Goal: Task Accomplishment & Management: Complete application form

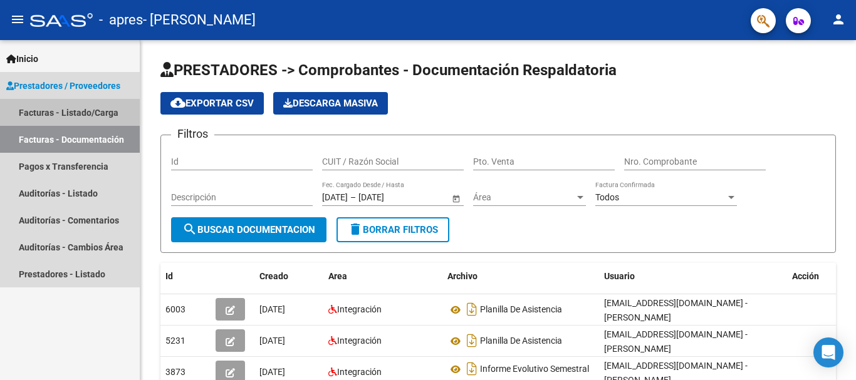
click at [94, 114] on link "Facturas - Listado/Carga" at bounding box center [70, 112] width 140 height 27
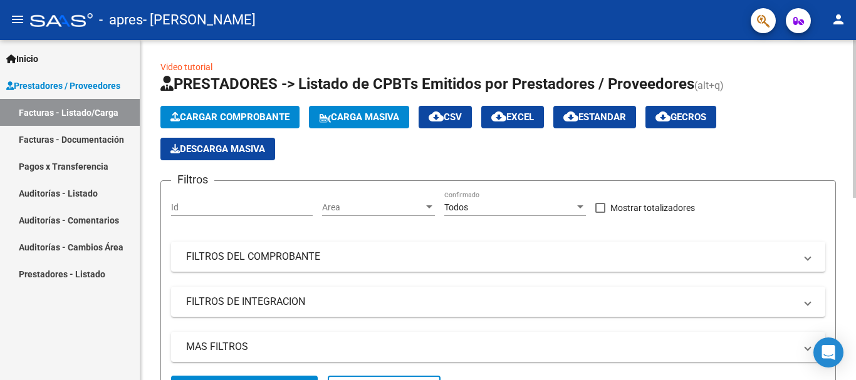
click at [254, 113] on span "Cargar Comprobante" at bounding box center [229, 116] width 119 height 11
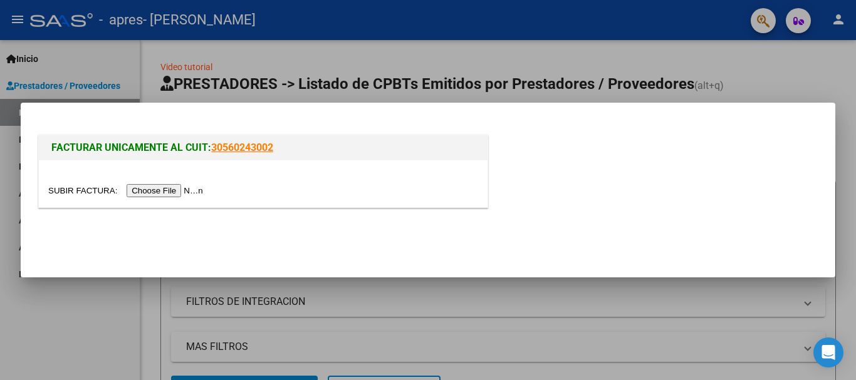
click at [175, 192] on input "file" at bounding box center [127, 190] width 158 height 13
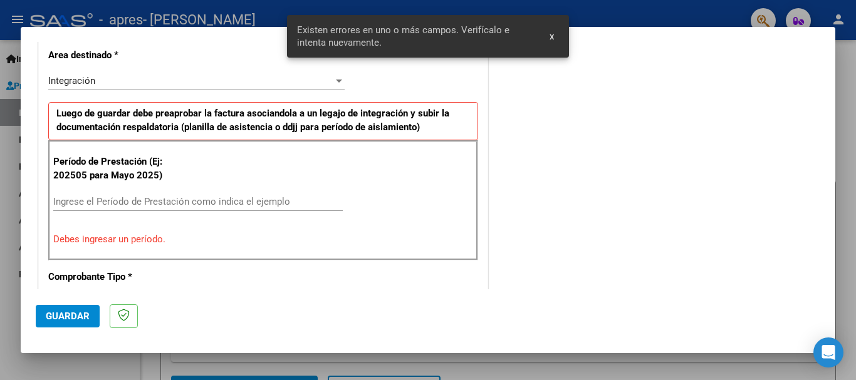
scroll to position [313, 0]
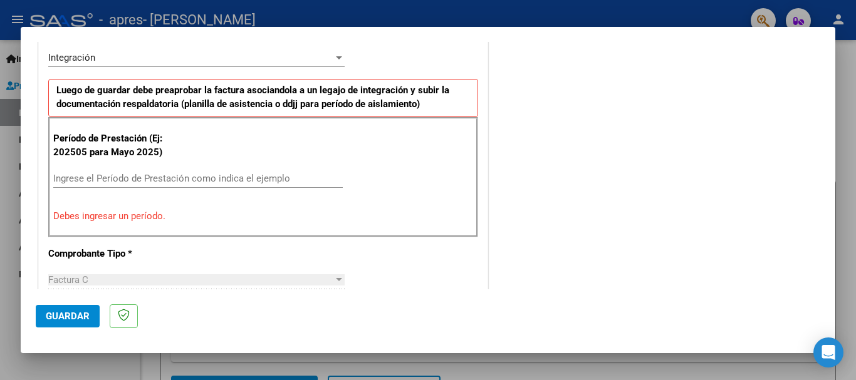
click at [83, 178] on input "Ingrese el Período de Prestación como indica el ejemplo" at bounding box center [197, 178] width 289 height 11
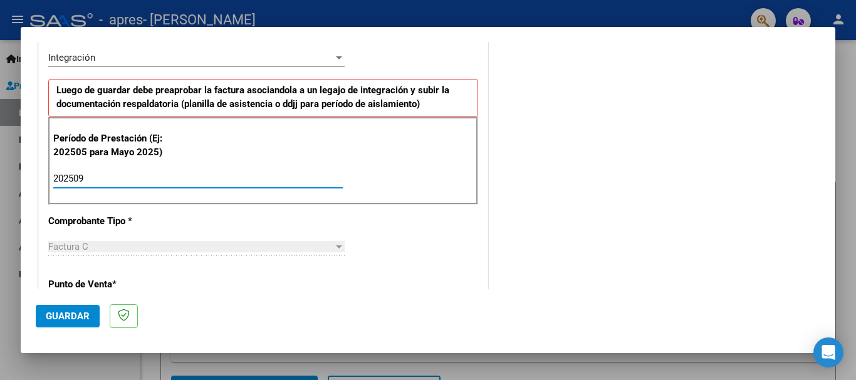
type input "202509"
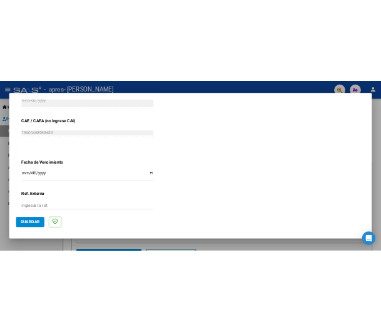
scroll to position [780, 0]
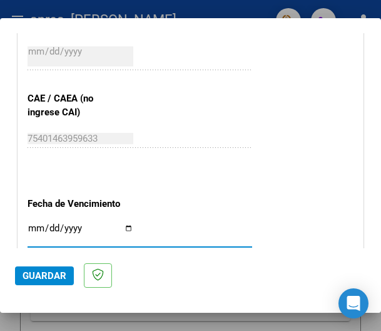
click at [28, 230] on input "Ingresar la fecha" at bounding box center [81, 233] width 106 height 20
type input "0002-12-13"
click at [54, 227] on input "Ingresar la fecha" at bounding box center [81, 233] width 106 height 20
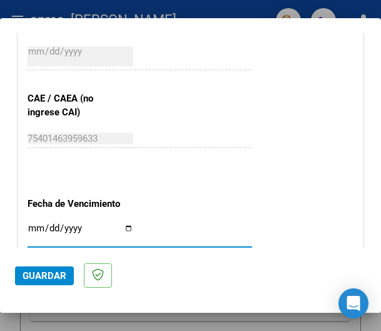
click at [52, 227] on input "Ingresar la fecha" at bounding box center [81, 233] width 106 height 20
type input "[DATE]"
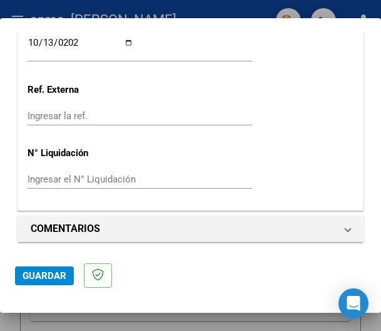
scroll to position [968, 0]
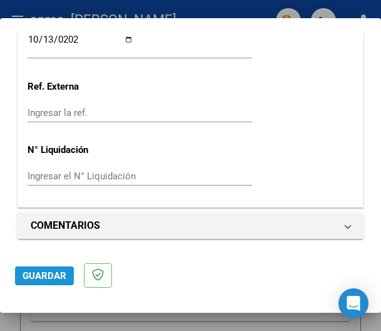
click at [60, 270] on span "Guardar" at bounding box center [45, 275] width 44 height 11
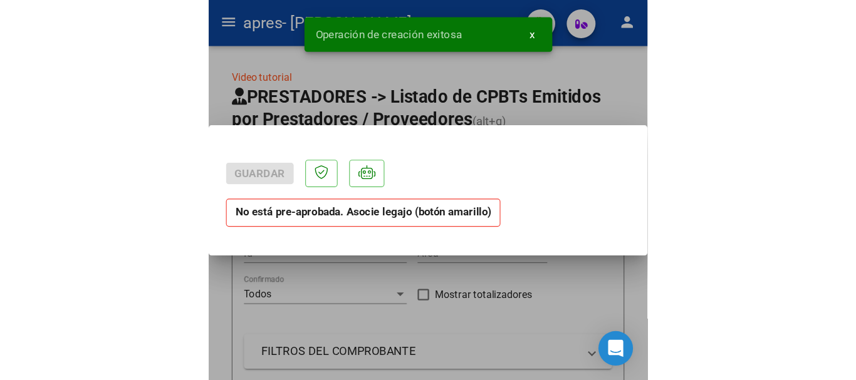
scroll to position [0, 0]
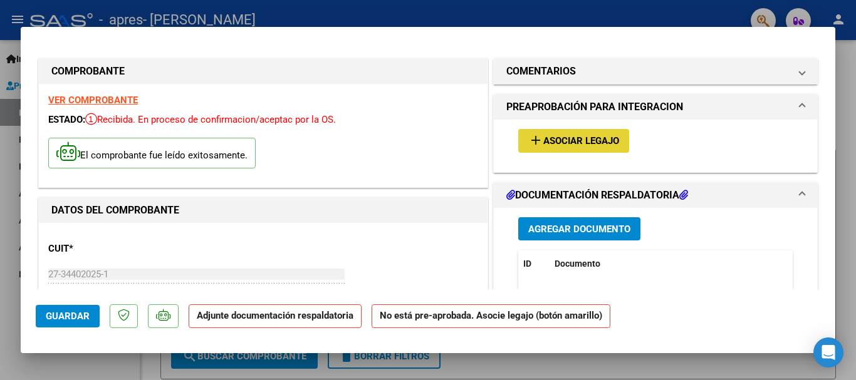
click at [595, 143] on span "Asociar Legajo" at bounding box center [581, 141] width 76 height 11
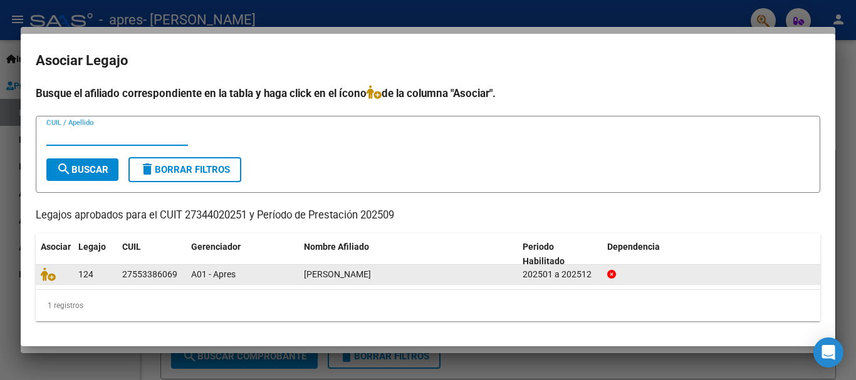
click at [118, 275] on datatable-body-cell "27553386069" at bounding box center [151, 274] width 69 height 19
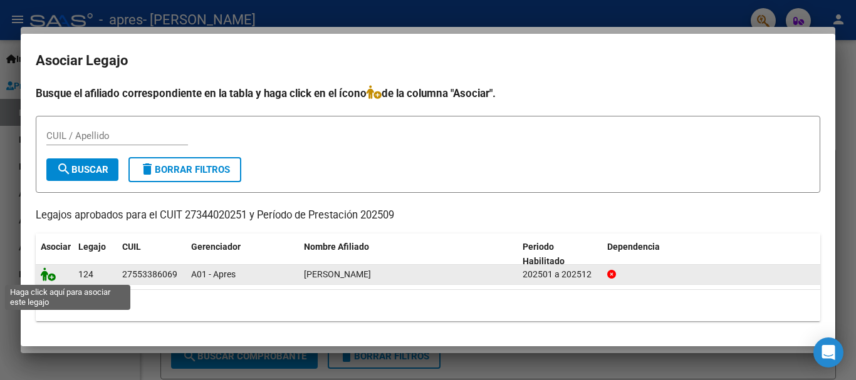
click at [50, 279] on icon at bounding box center [48, 274] width 15 height 14
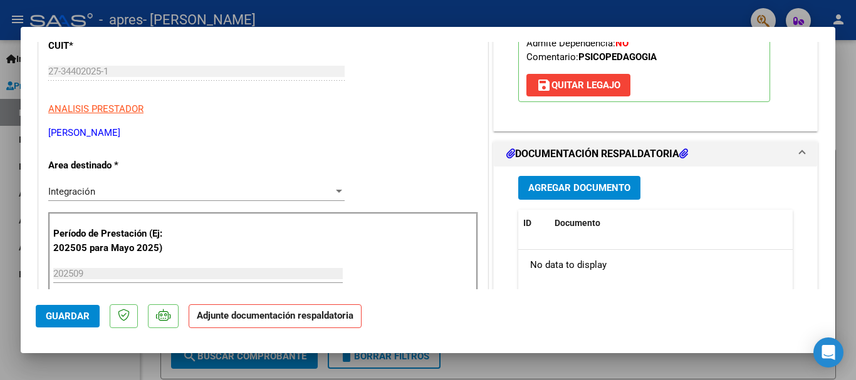
scroll to position [209, 0]
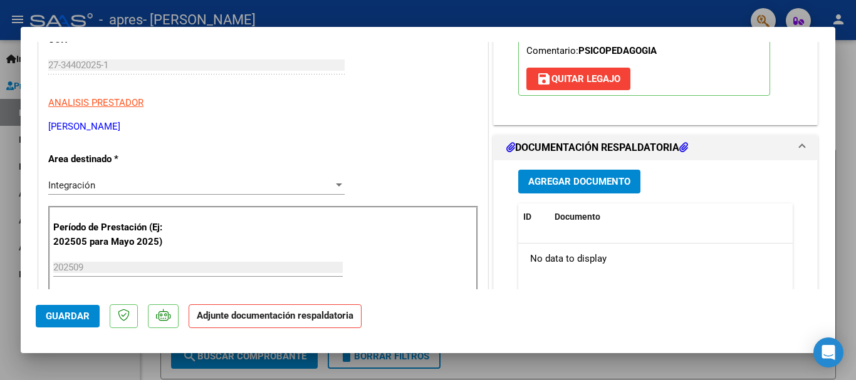
click at [564, 175] on button "Agregar Documento" at bounding box center [579, 181] width 122 height 23
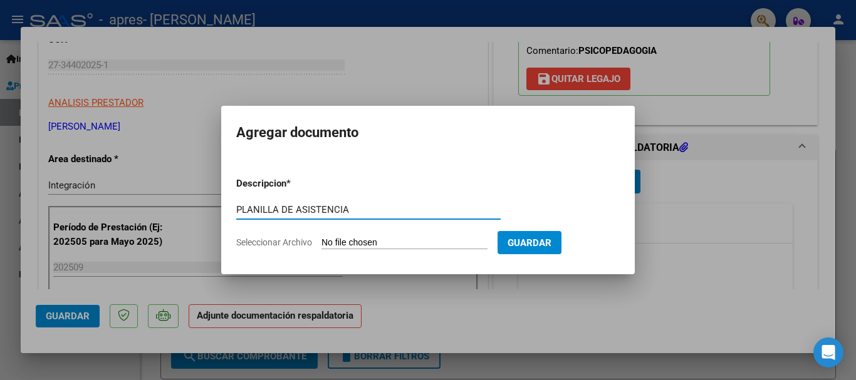
type input "PLANILLA DE ASISTENCIA"
click at [348, 242] on input "Seleccionar Archivo" at bounding box center [404, 243] width 166 height 12
click at [438, 243] on input "Seleccionar Archivo" at bounding box center [404, 243] width 166 height 12
type input "C:\fakepath\Planilla Reina. septiembre .pdf"
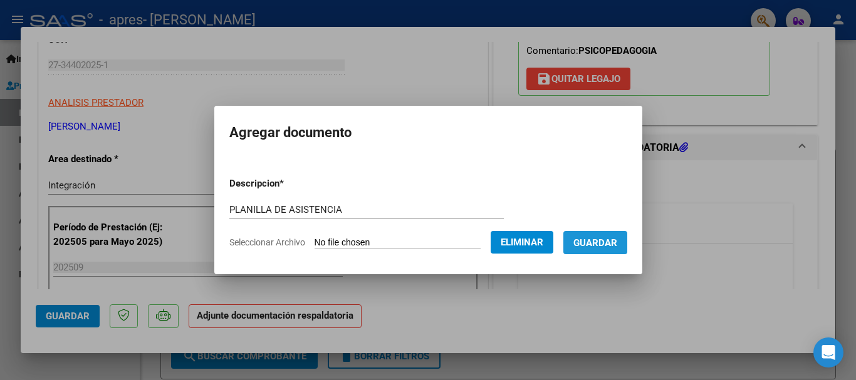
click at [598, 244] on span "Guardar" at bounding box center [595, 242] width 44 height 11
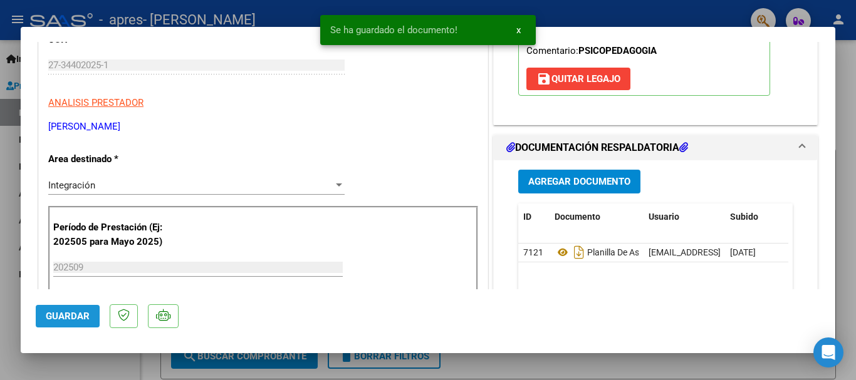
click at [58, 318] on span "Guardar" at bounding box center [68, 316] width 44 height 11
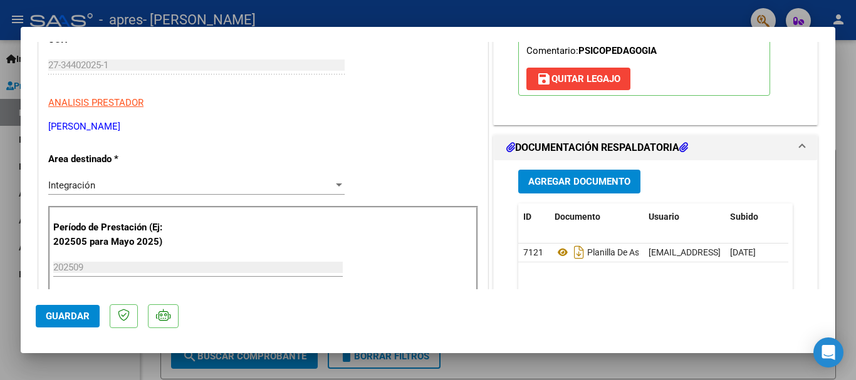
drag, startPoint x: 638, startPoint y: 13, endPoint x: 851, endPoint y: 133, distance: 244.8
click at [851, 133] on div at bounding box center [428, 190] width 856 height 380
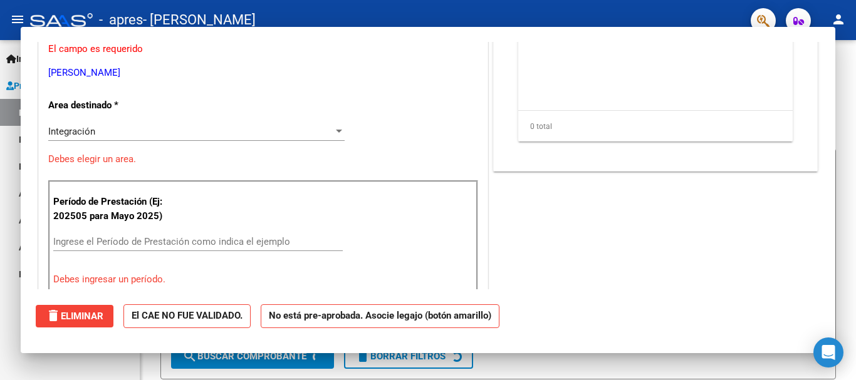
scroll to position [0, 0]
